Goal: Transaction & Acquisition: Purchase product/service

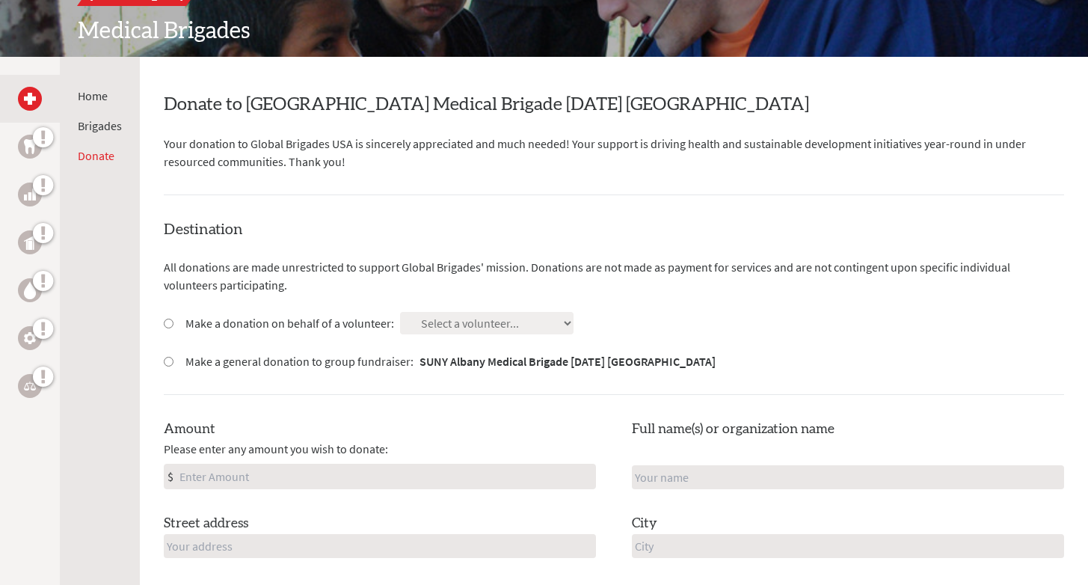
scroll to position [192, 0]
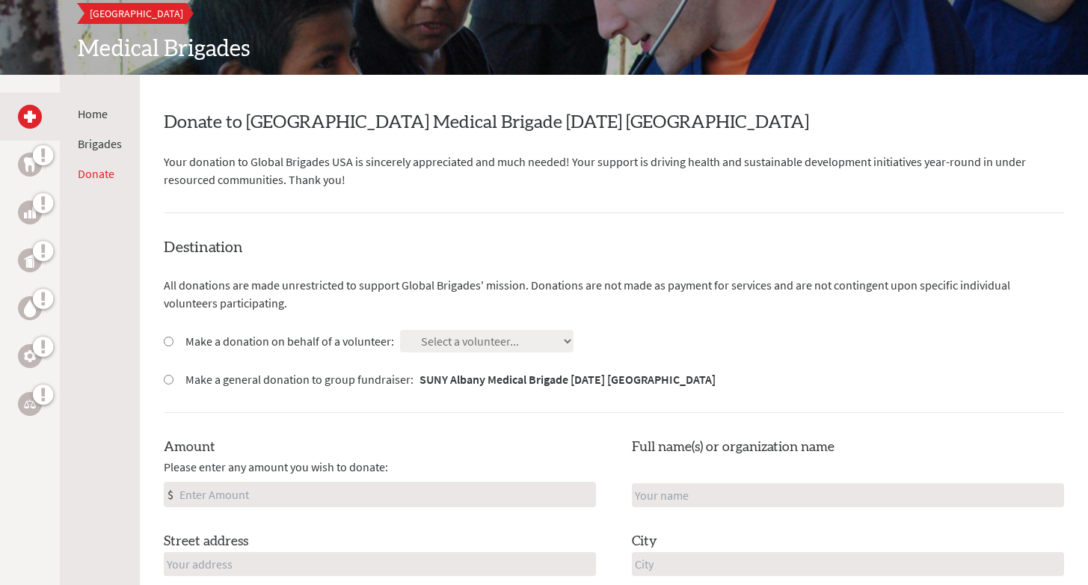
click at [166, 338] on input "Make a donation on behalf of a volunteer:" at bounding box center [169, 341] width 10 height 10
radio input "true"
select select "B58172EE-8509-11EF-BF8B-42010A8A0043"
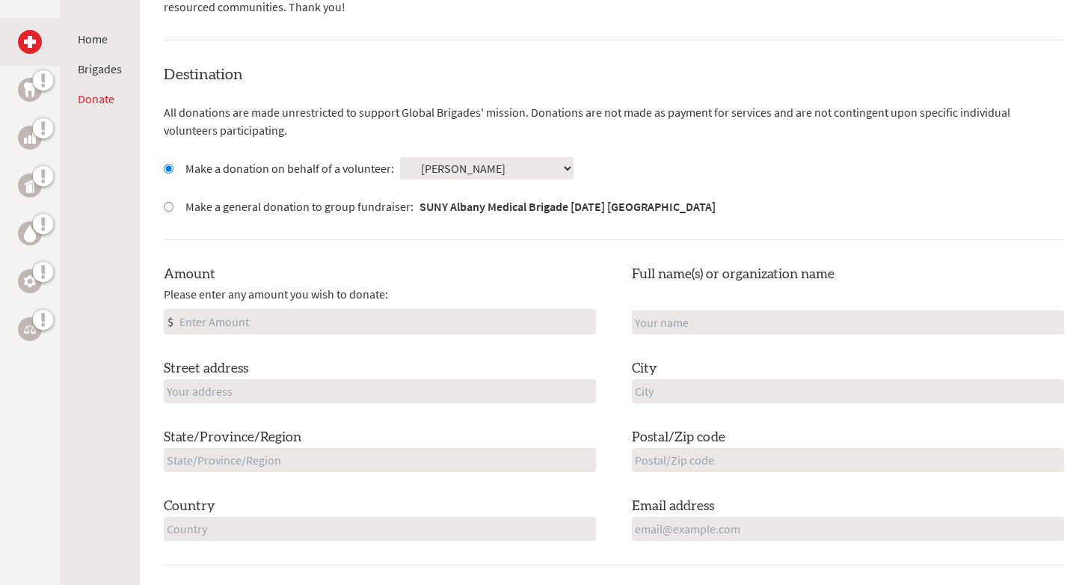
scroll to position [366, 0]
click at [444, 318] on input "Amount" at bounding box center [385, 321] width 419 height 24
type input "100"
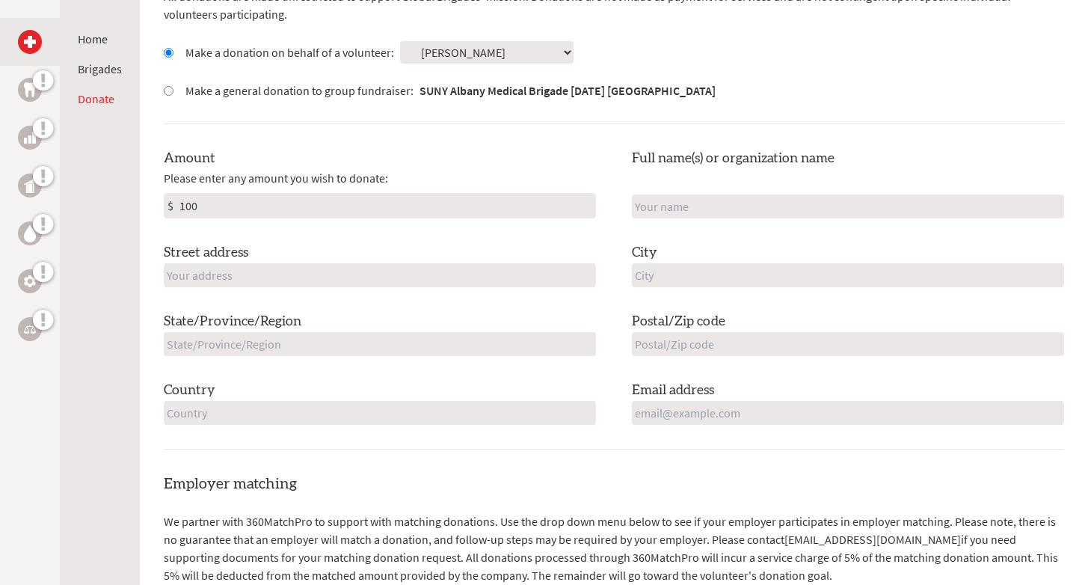
scroll to position [485, 0]
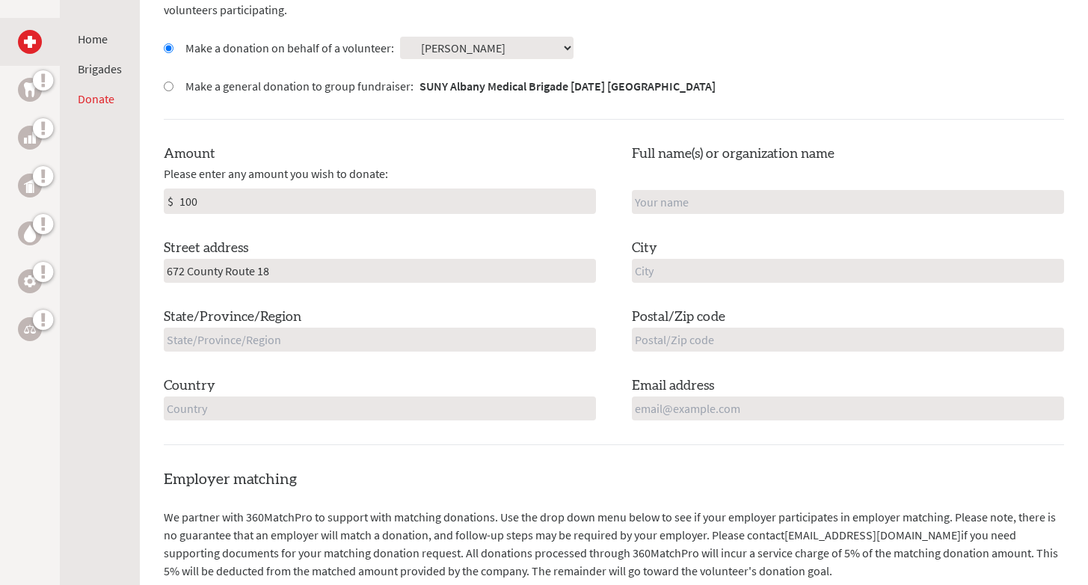
type input "672 County Route 18"
type input "Lake Clear"
type input "12945"
type input "[US_STATE]"
type input "[GEOGRAPHIC_DATA]"
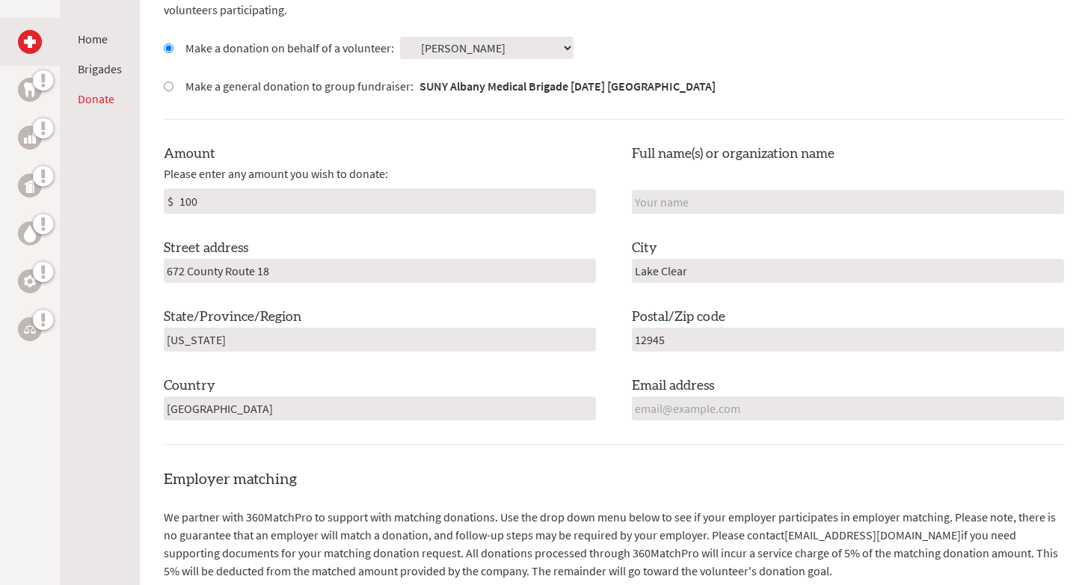
type input "[EMAIL_ADDRESS][DOMAIN_NAME]"
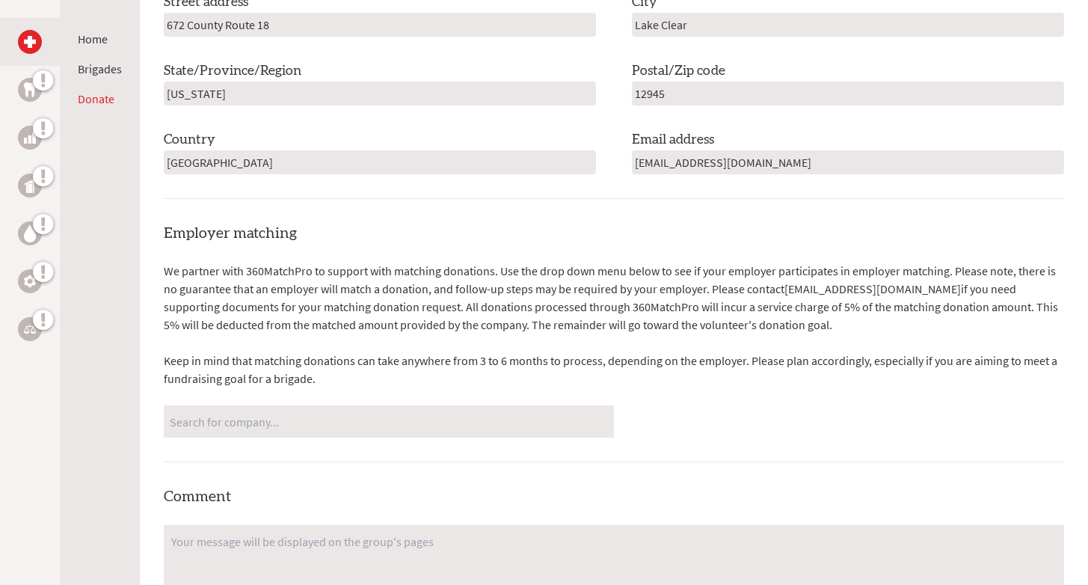
scroll to position [733, 0]
type input "[PERSON_NAME]"
click at [644, 349] on p "Keep in mind that matching donations can take anywhere from 3 to 6 months to pr…" at bounding box center [614, 367] width 900 height 36
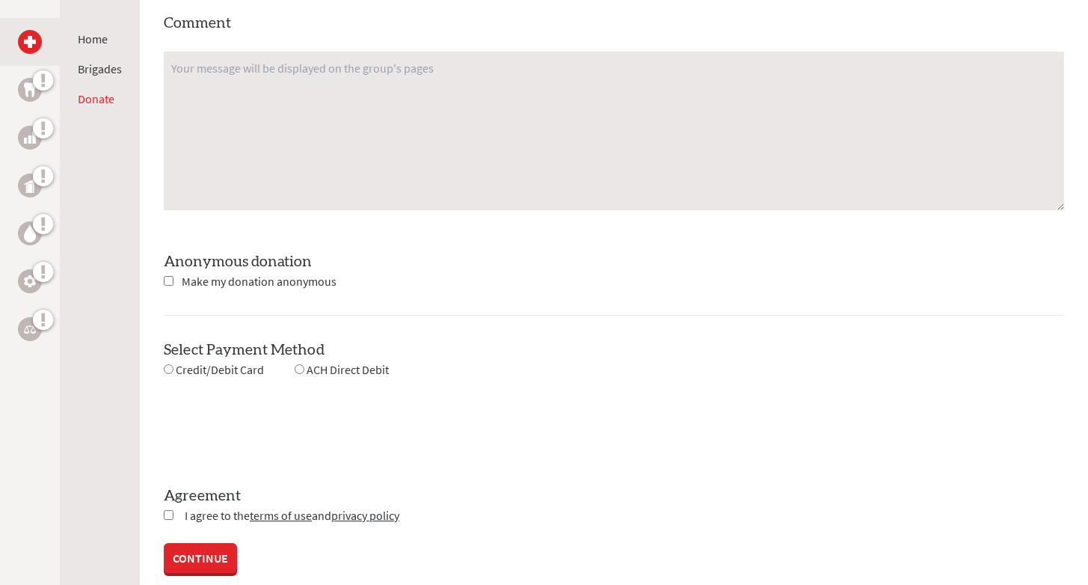
scroll to position [1204, 0]
click at [168, 280] on input "checkbox" at bounding box center [169, 281] width 10 height 10
checkbox input "true"
click at [169, 366] on input "radio" at bounding box center [169, 369] width 10 height 10
radio input "true"
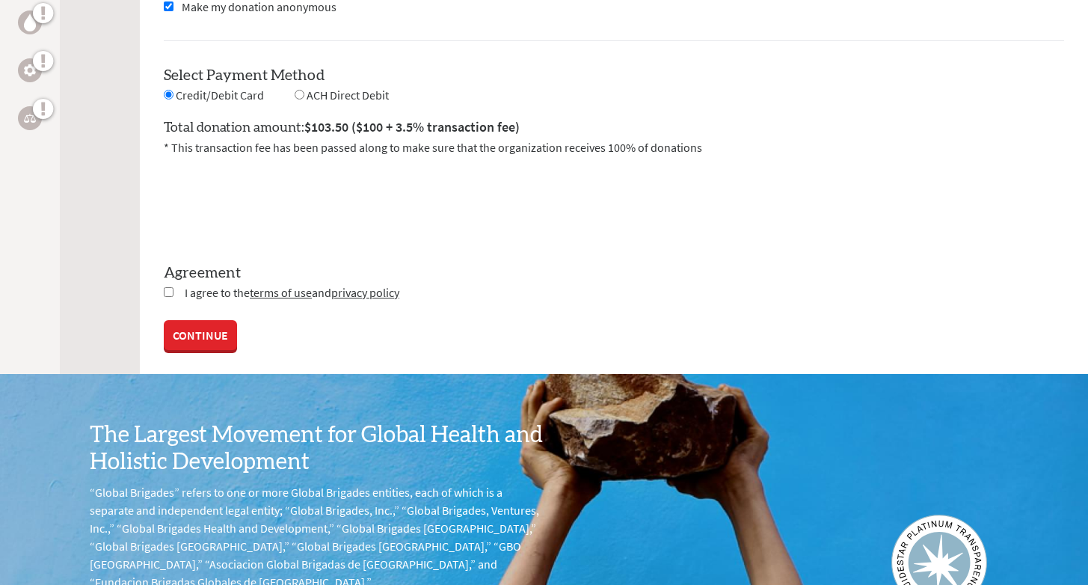
scroll to position [1476, 0]
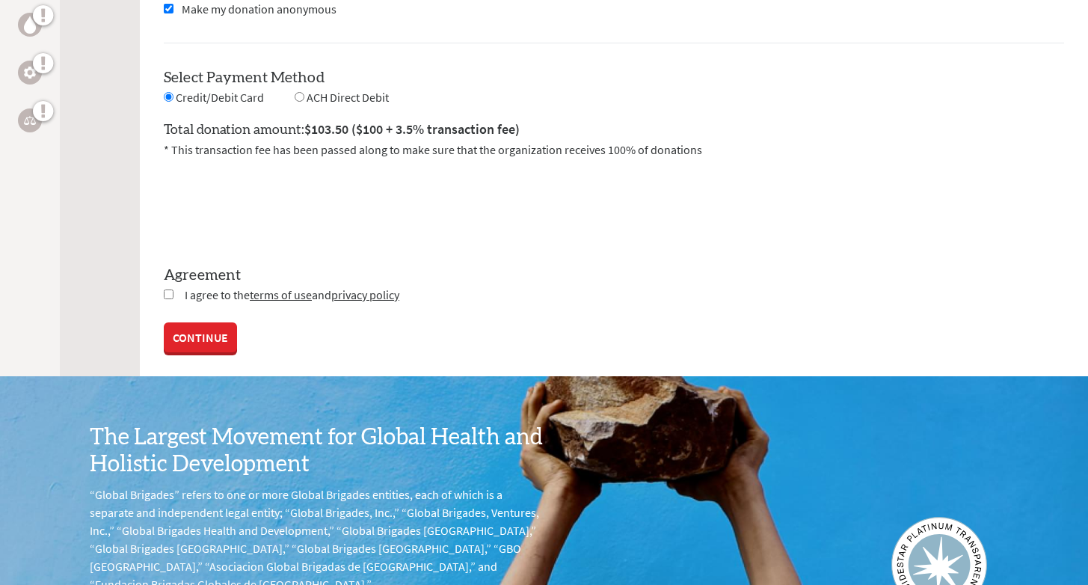
click at [170, 295] on input "checkbox" at bounding box center [169, 294] width 10 height 10
checkbox input "true"
click at [212, 330] on link "CONTINUE" at bounding box center [200, 339] width 73 height 30
